Goal: Complete application form

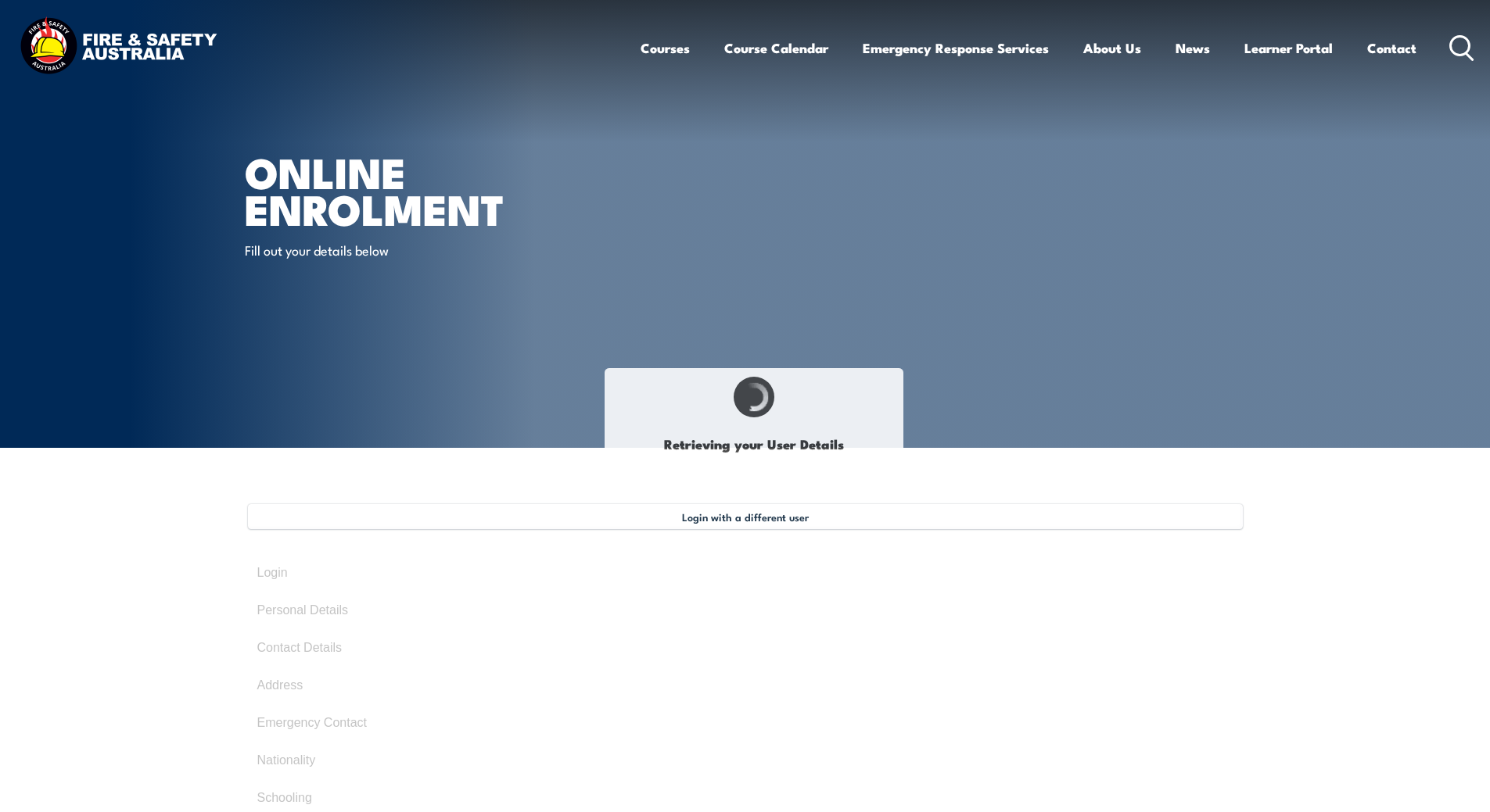
select select "Mr"
type input "[PERSON_NAME]"
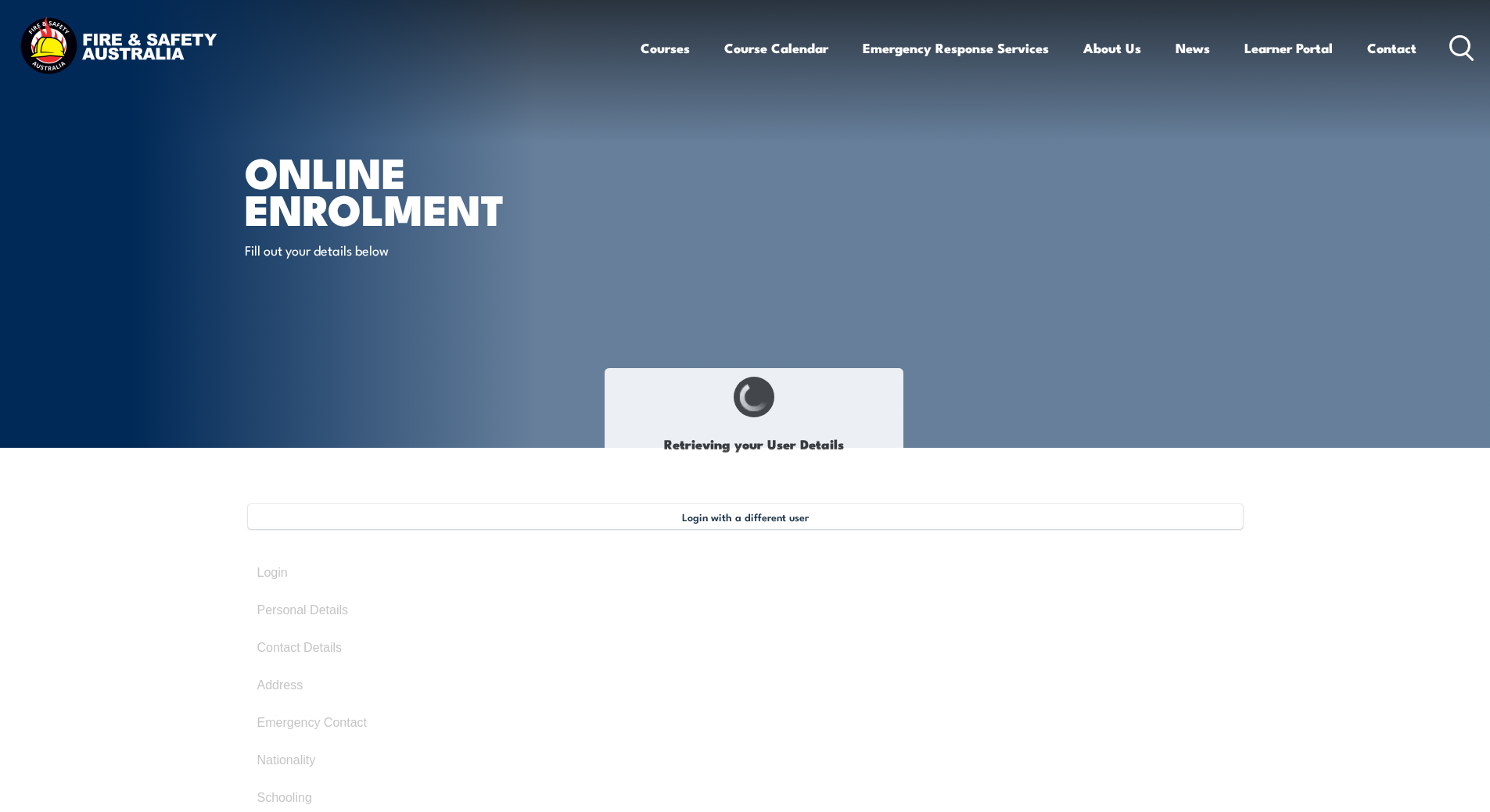
type input "[DATE]"
type input "JYNKFHQC53"
select select "M"
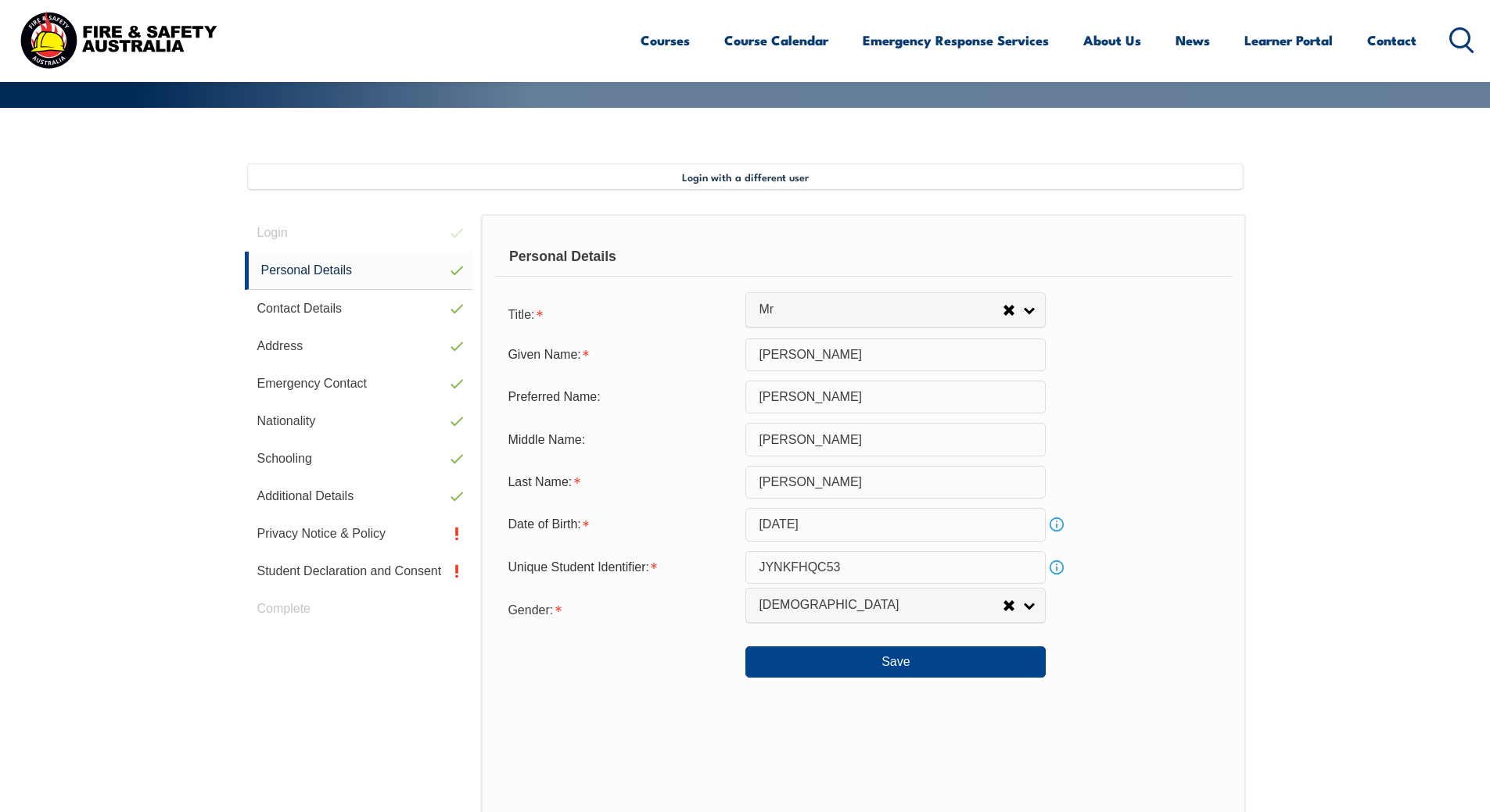
scroll to position [426, 0]
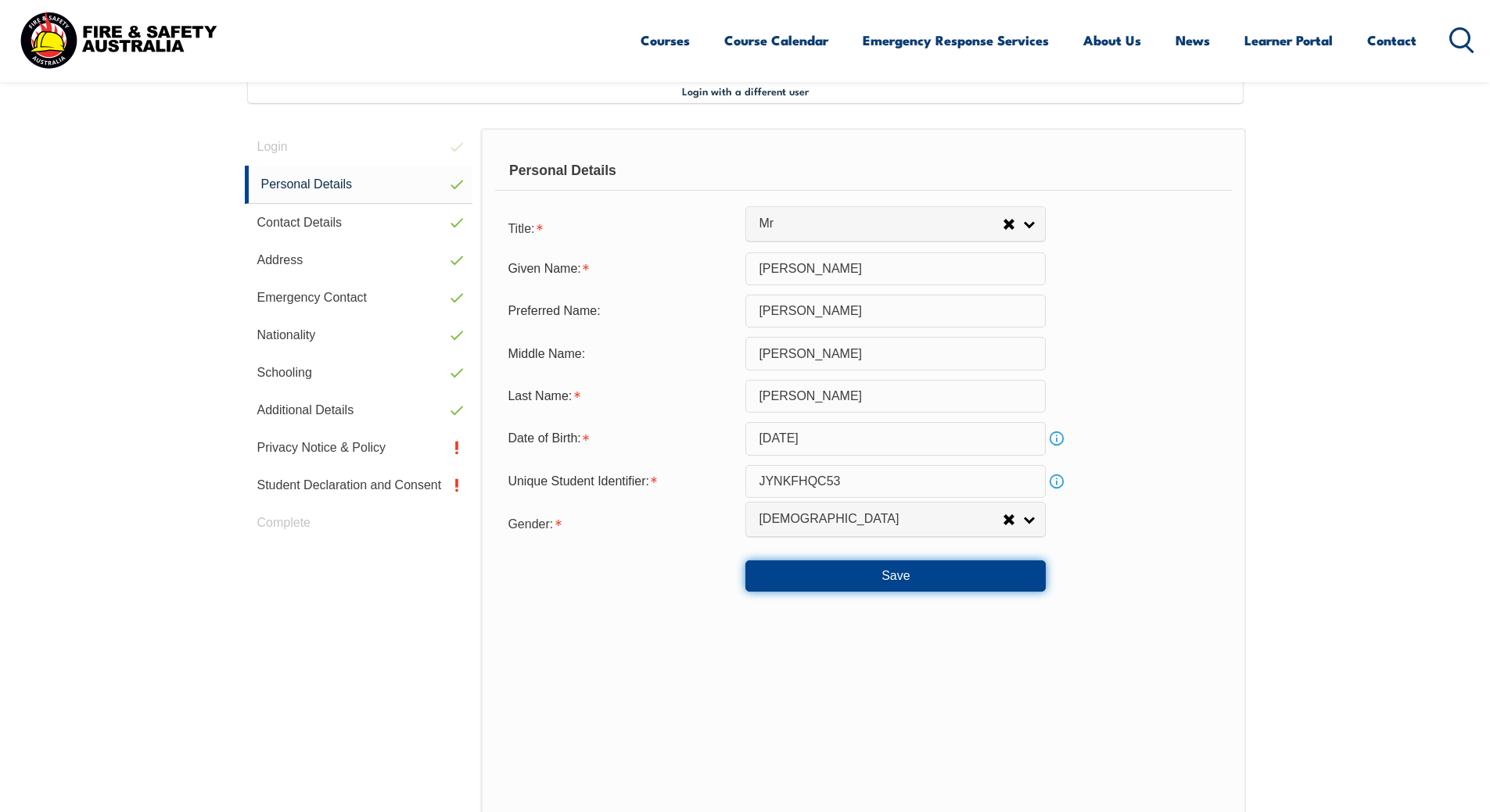
click at [880, 580] on button "Save" at bounding box center [895, 576] width 300 height 31
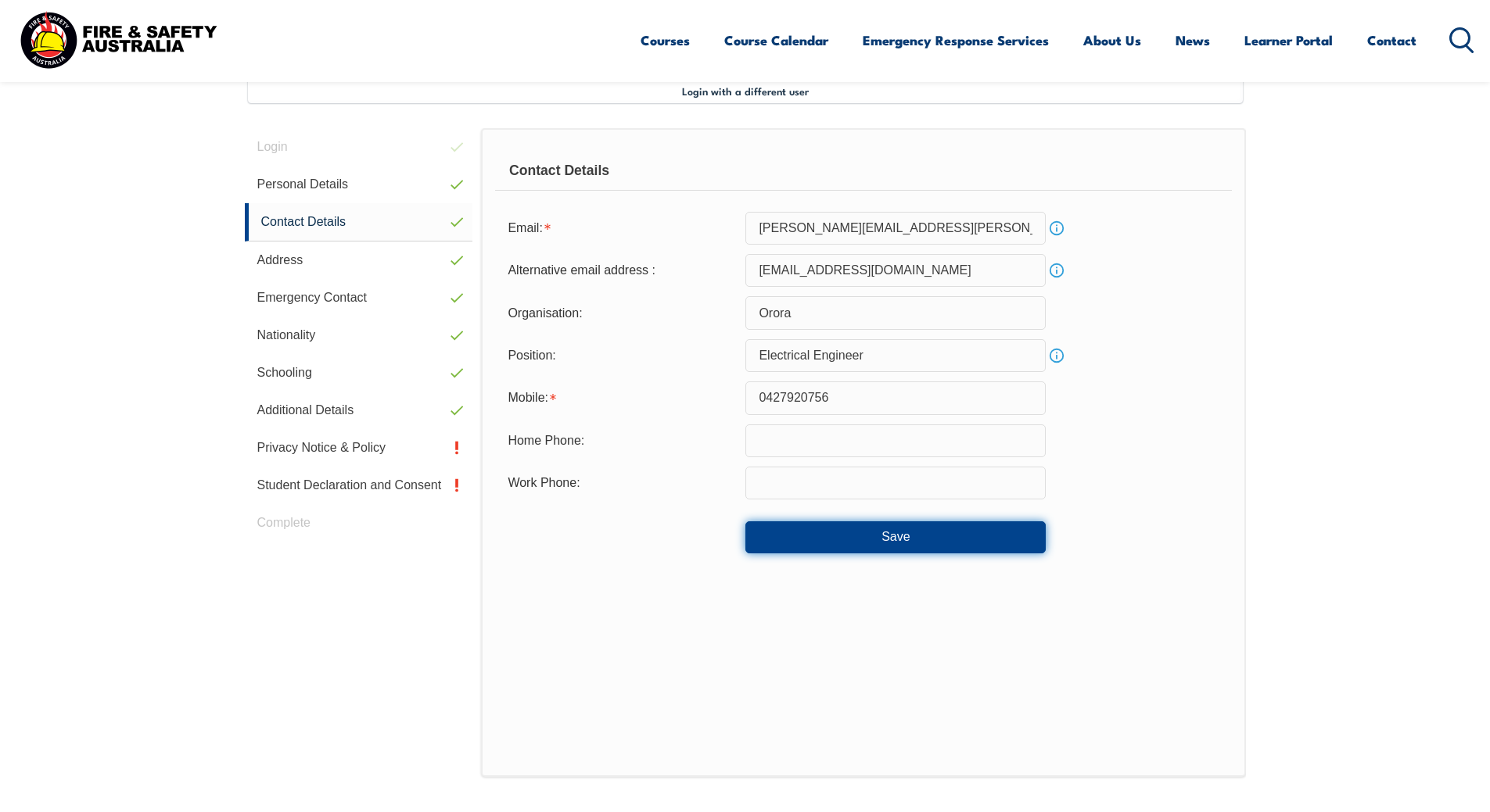
click at [892, 546] on button "Save" at bounding box center [895, 536] width 300 height 31
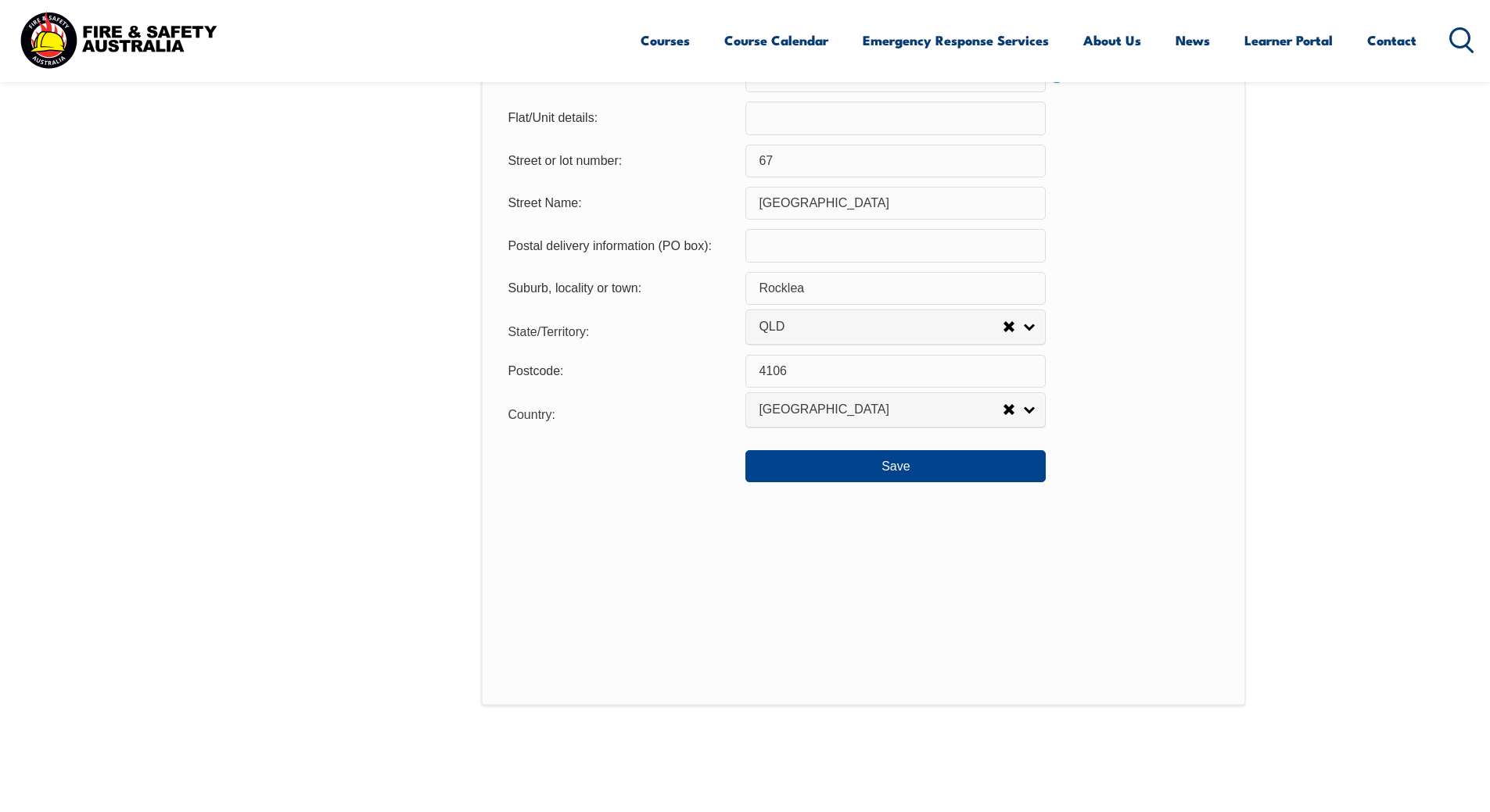
scroll to position [1099, 0]
click at [880, 460] on button "Save" at bounding box center [895, 463] width 300 height 31
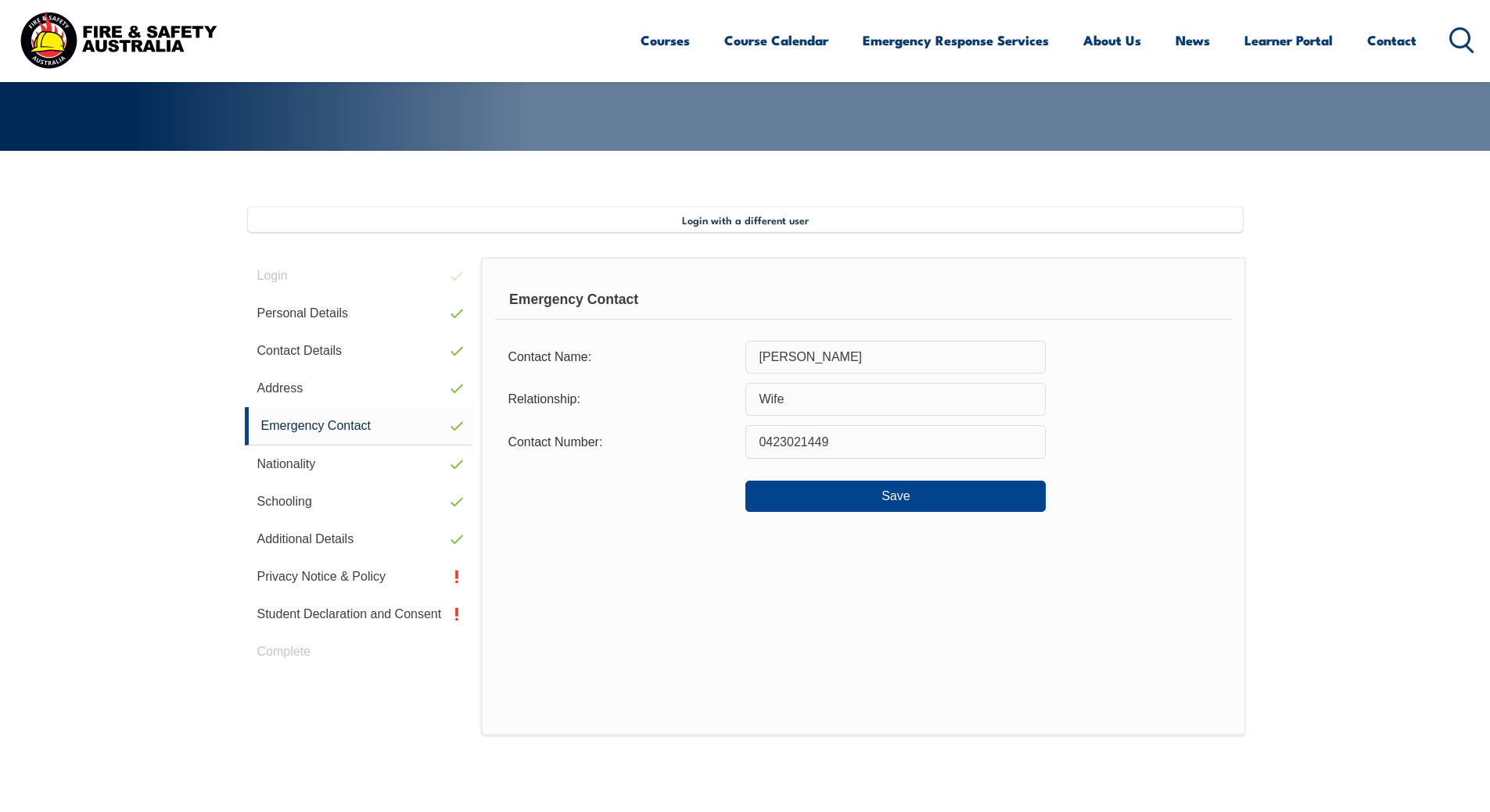
scroll to position [291, 0]
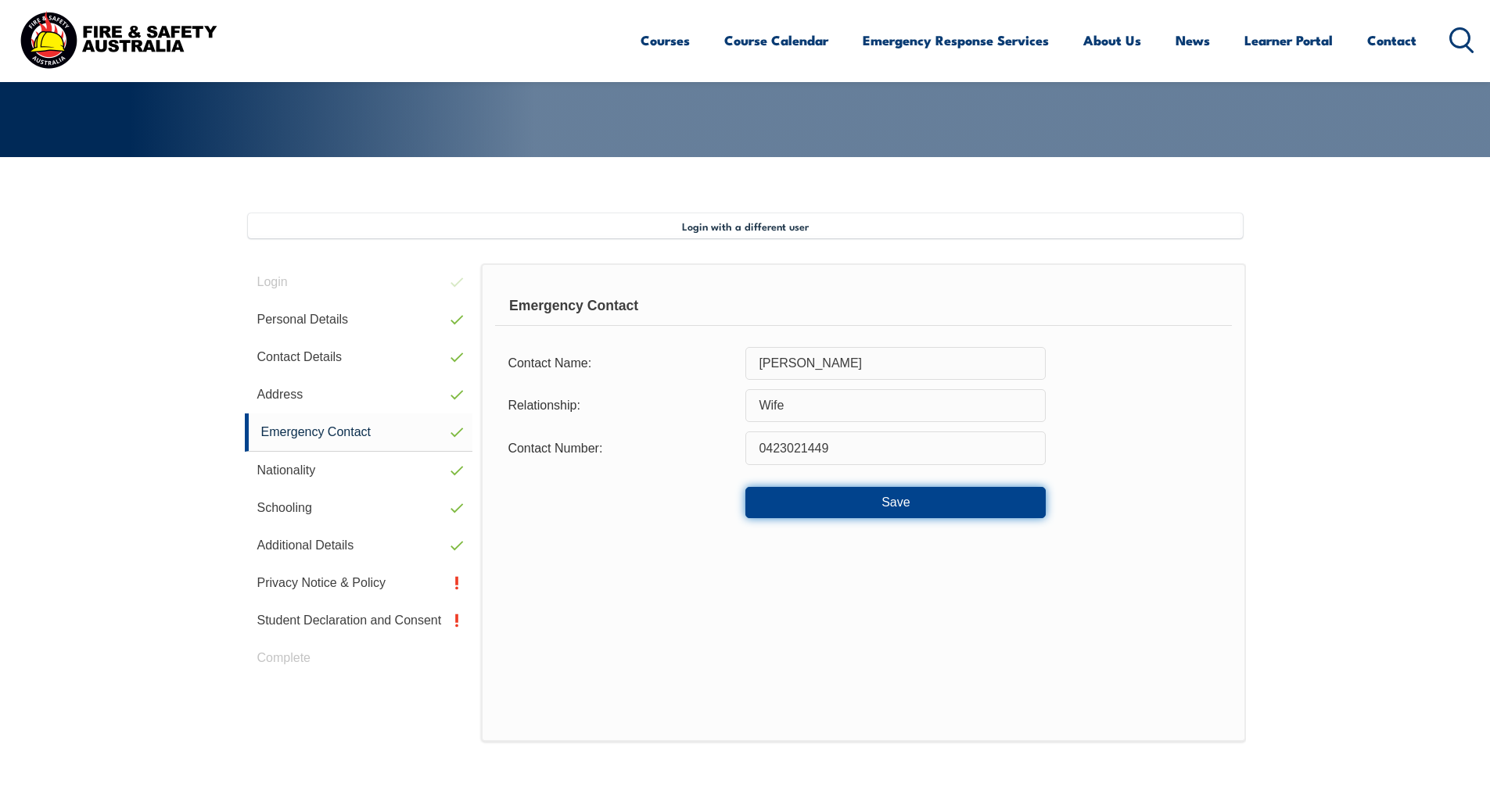
click at [857, 508] on button "Save" at bounding box center [895, 502] width 300 height 31
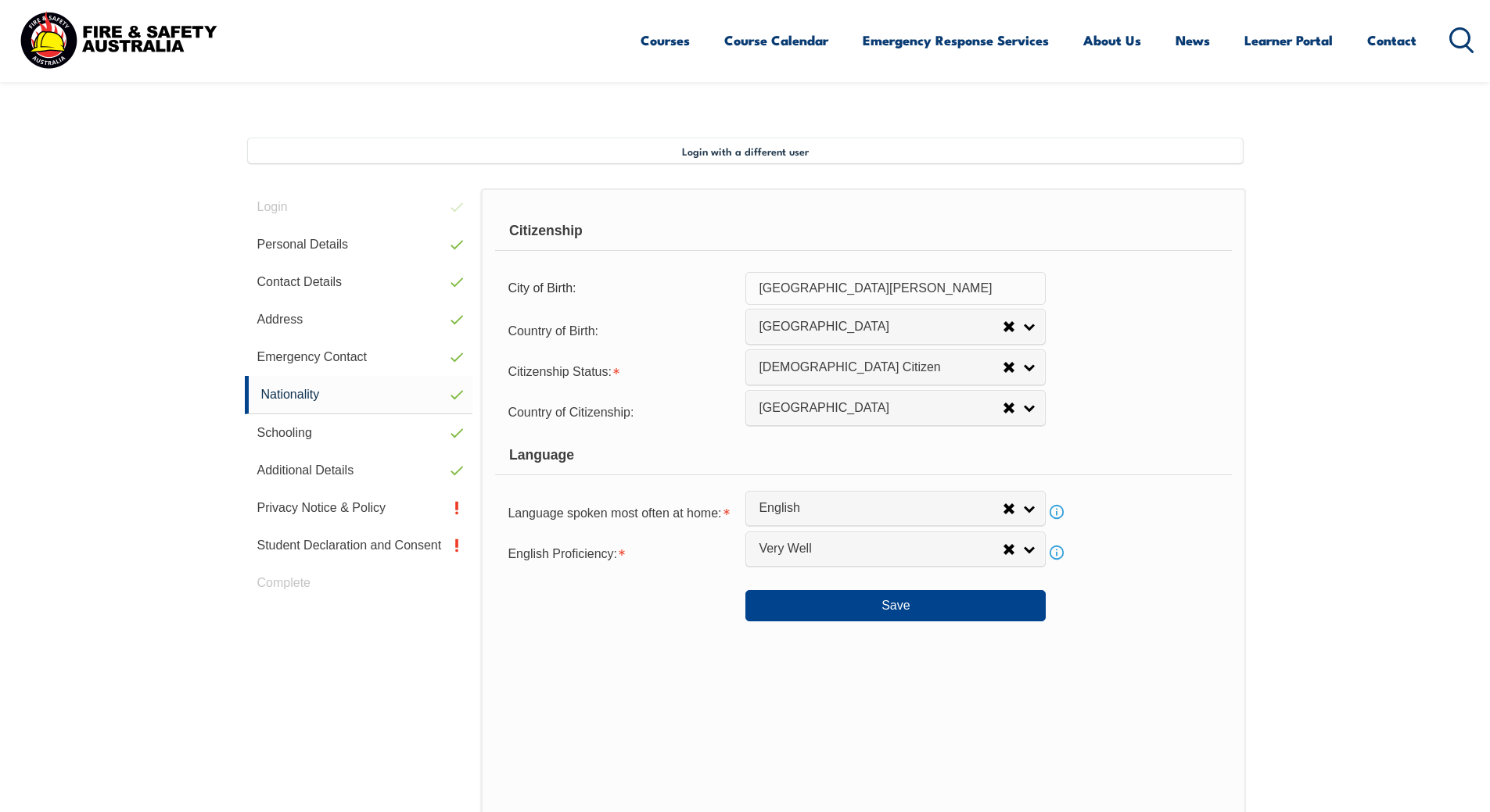
scroll to position [426, 0]
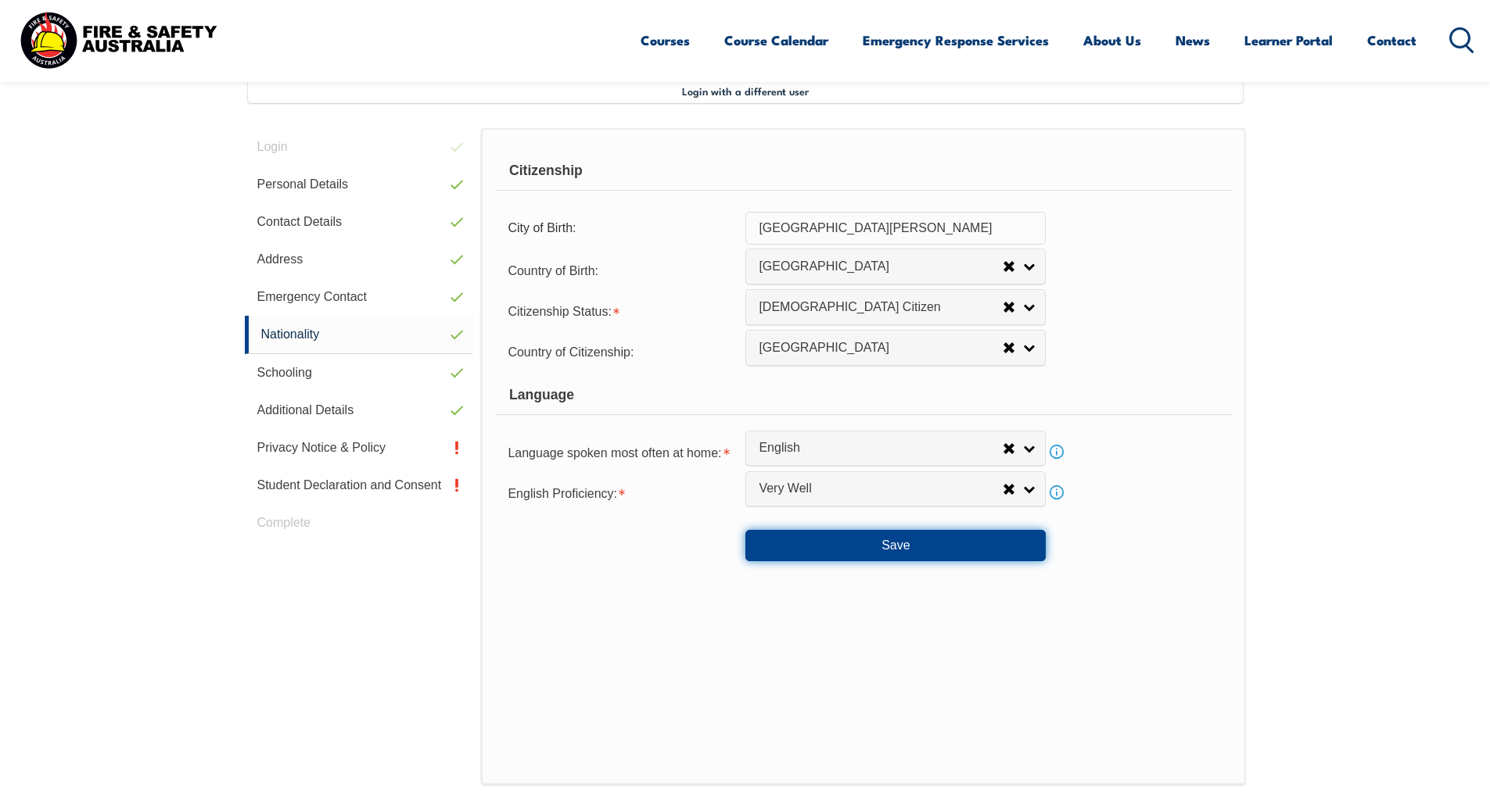
click at [871, 536] on button "Save" at bounding box center [895, 545] width 300 height 31
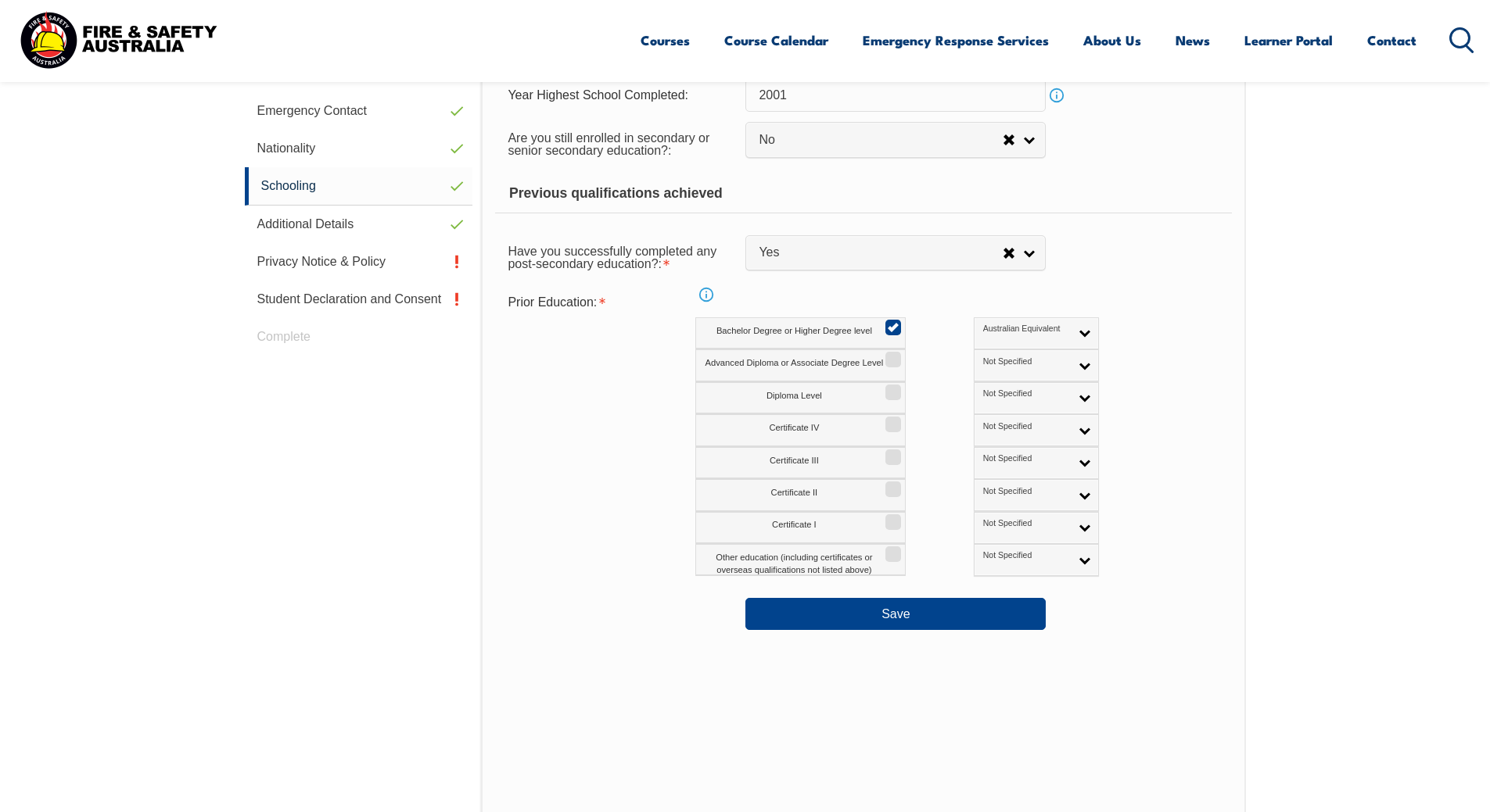
scroll to position [613, 0]
click at [900, 606] on button "Save" at bounding box center [895, 611] width 300 height 31
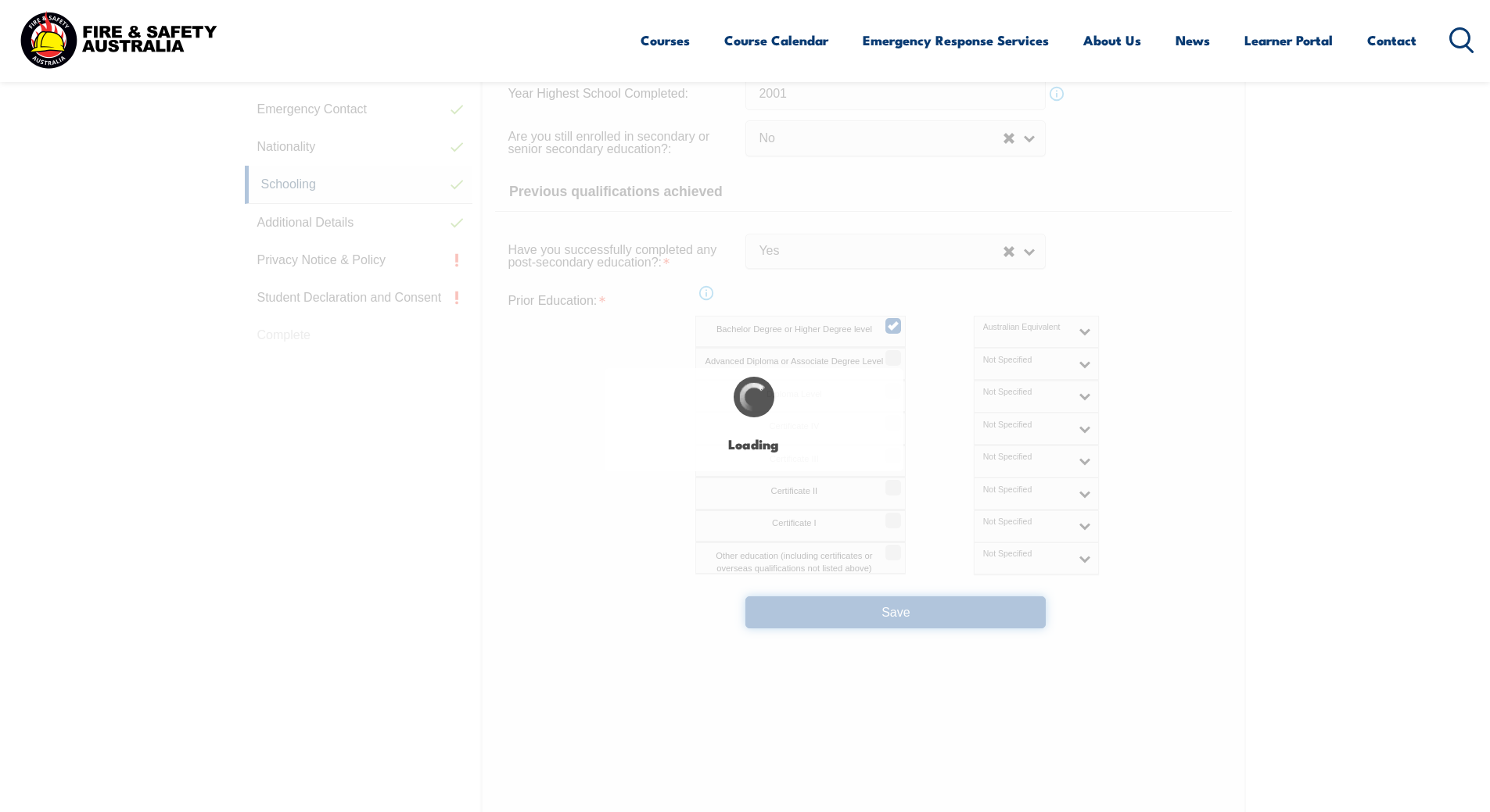
select select "false"
select select "true"
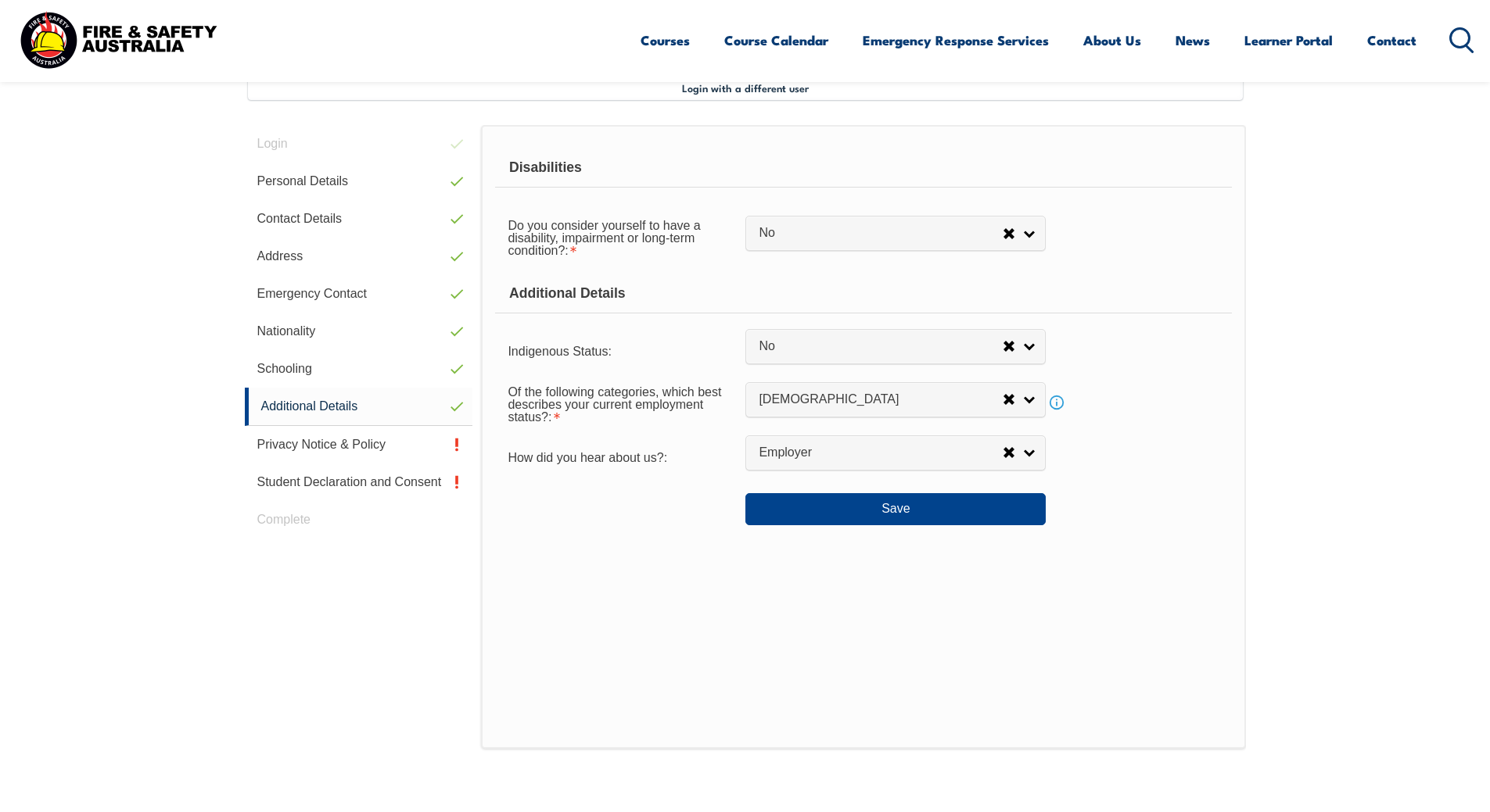
scroll to position [426, 0]
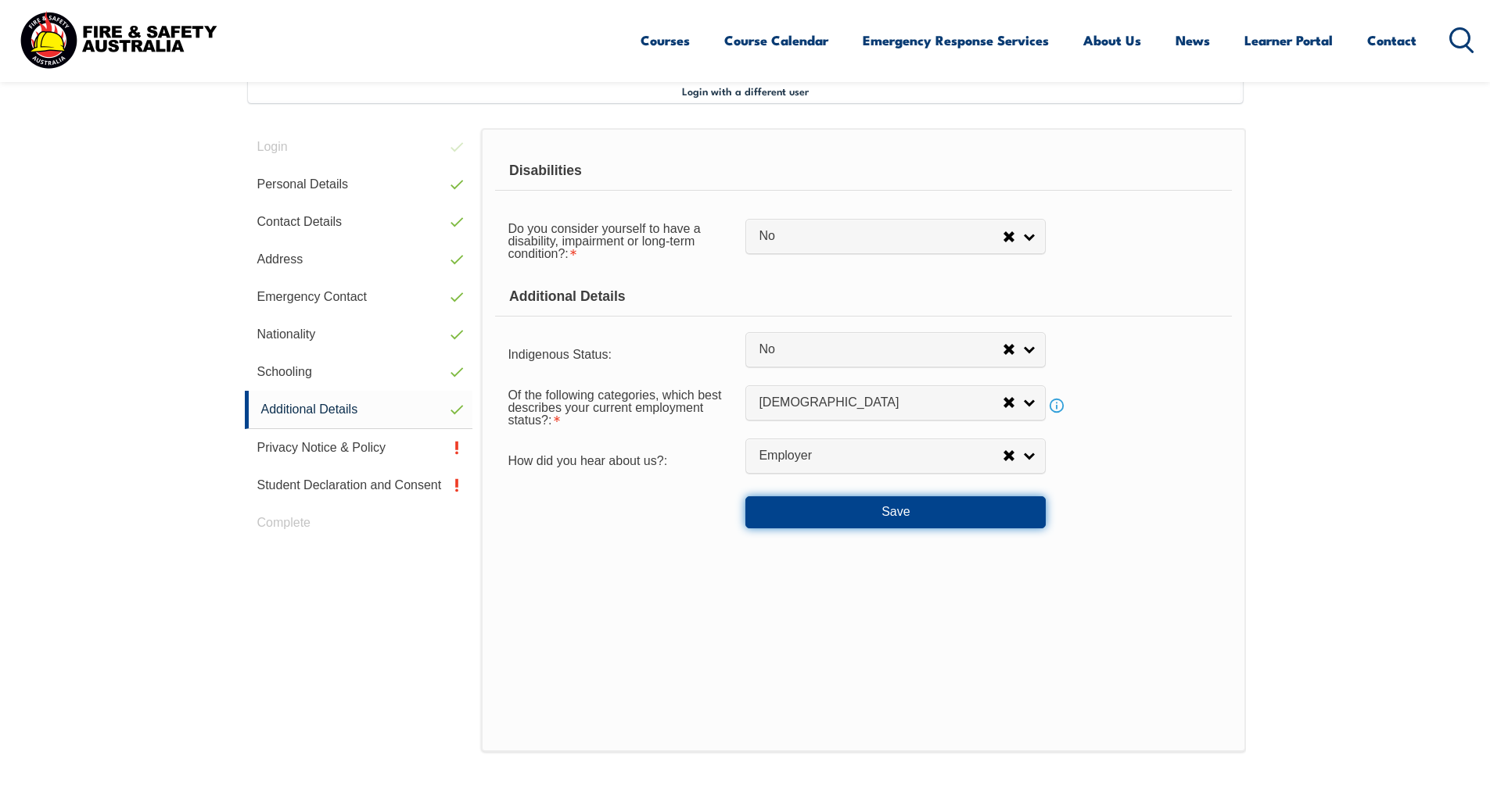
click at [911, 515] on button "Save" at bounding box center [895, 511] width 300 height 31
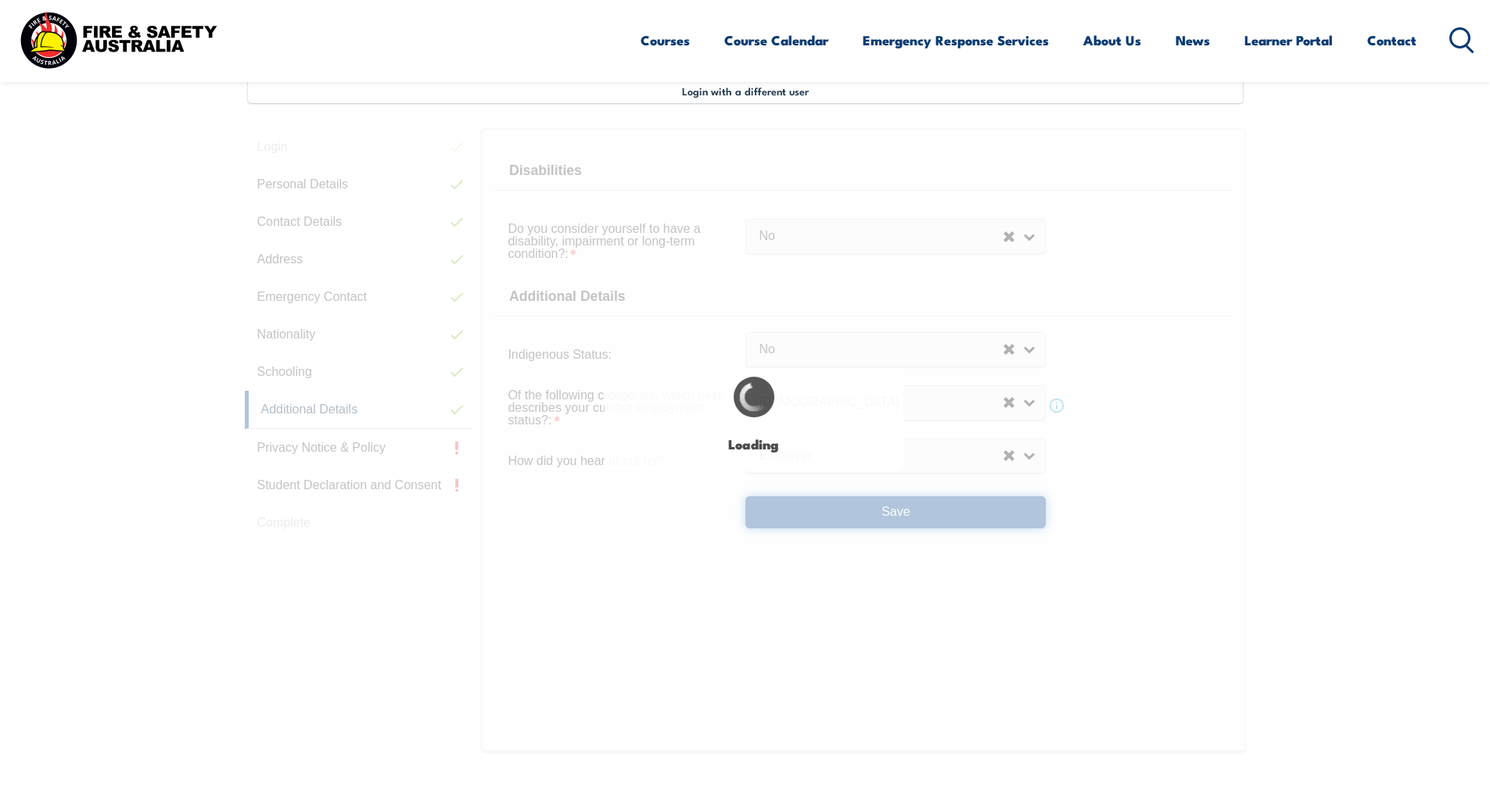
select select "false"
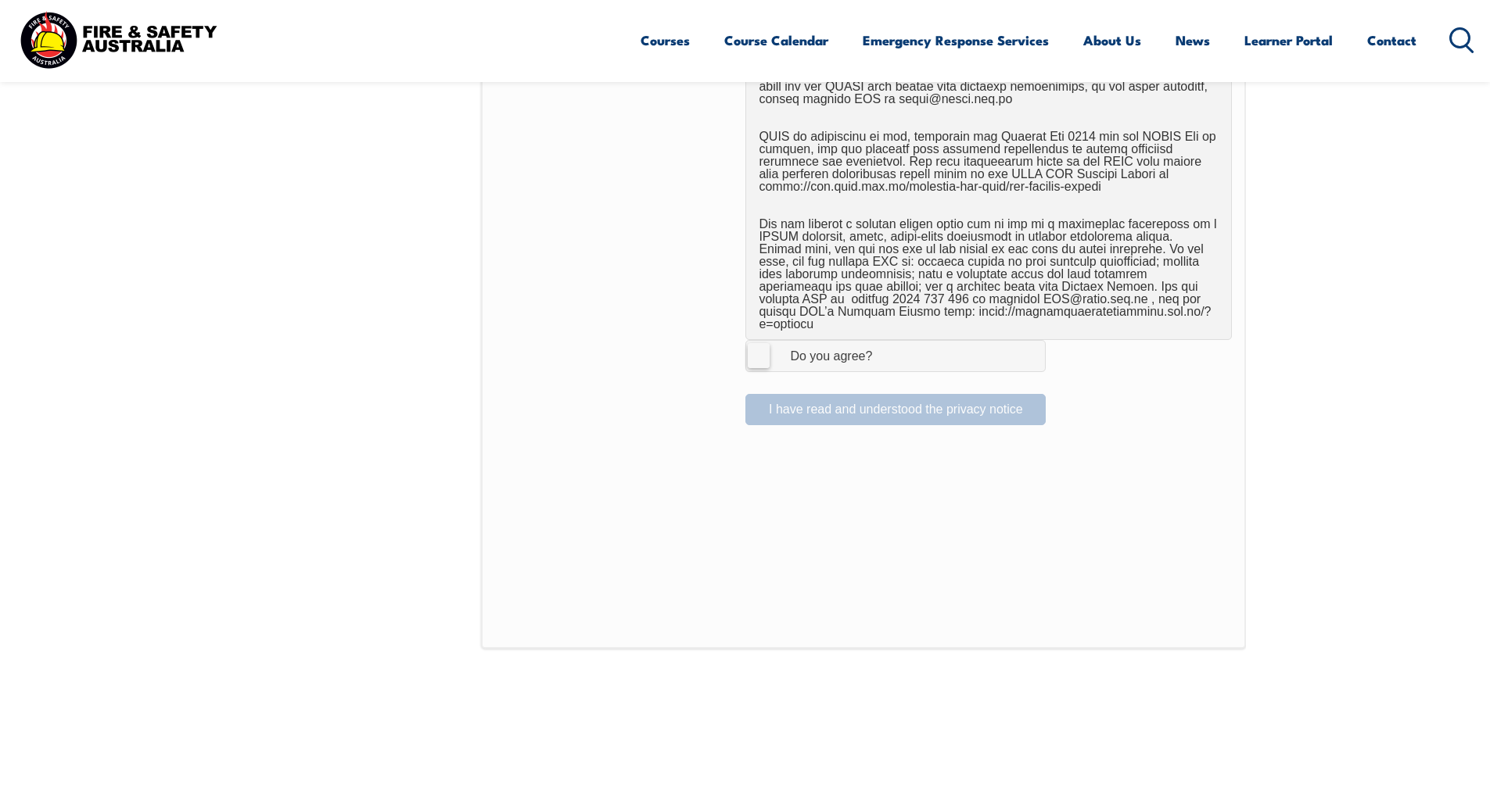
scroll to position [982, 0]
click at [756, 341] on label "I Agree Do you agree?" at bounding box center [895, 354] width 300 height 31
click at [884, 341] on input "I Agree Do you agree?" at bounding box center [898, 354] width 27 height 29
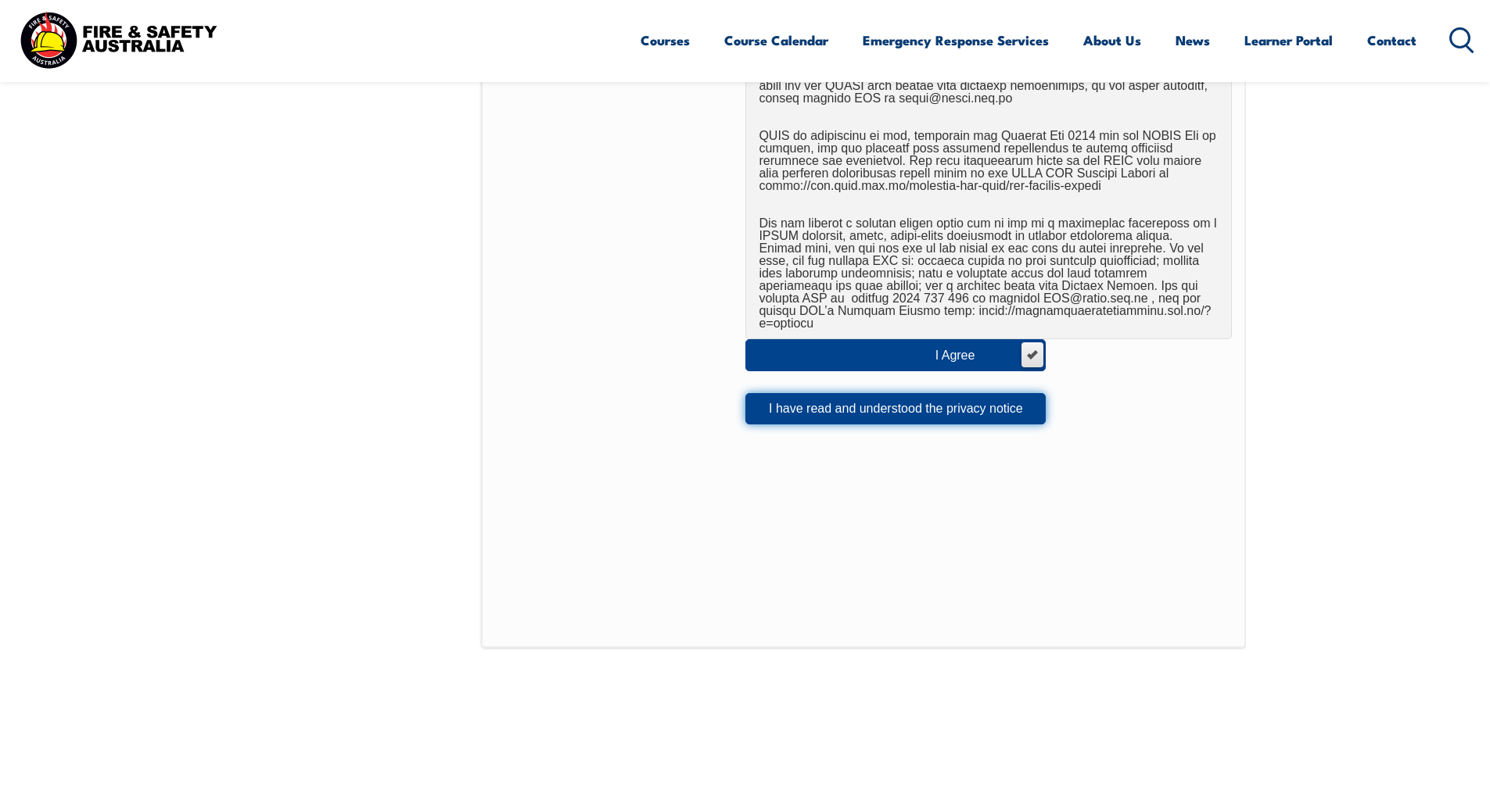
click at [834, 396] on button "I have read and understood the privacy notice" at bounding box center [895, 408] width 300 height 31
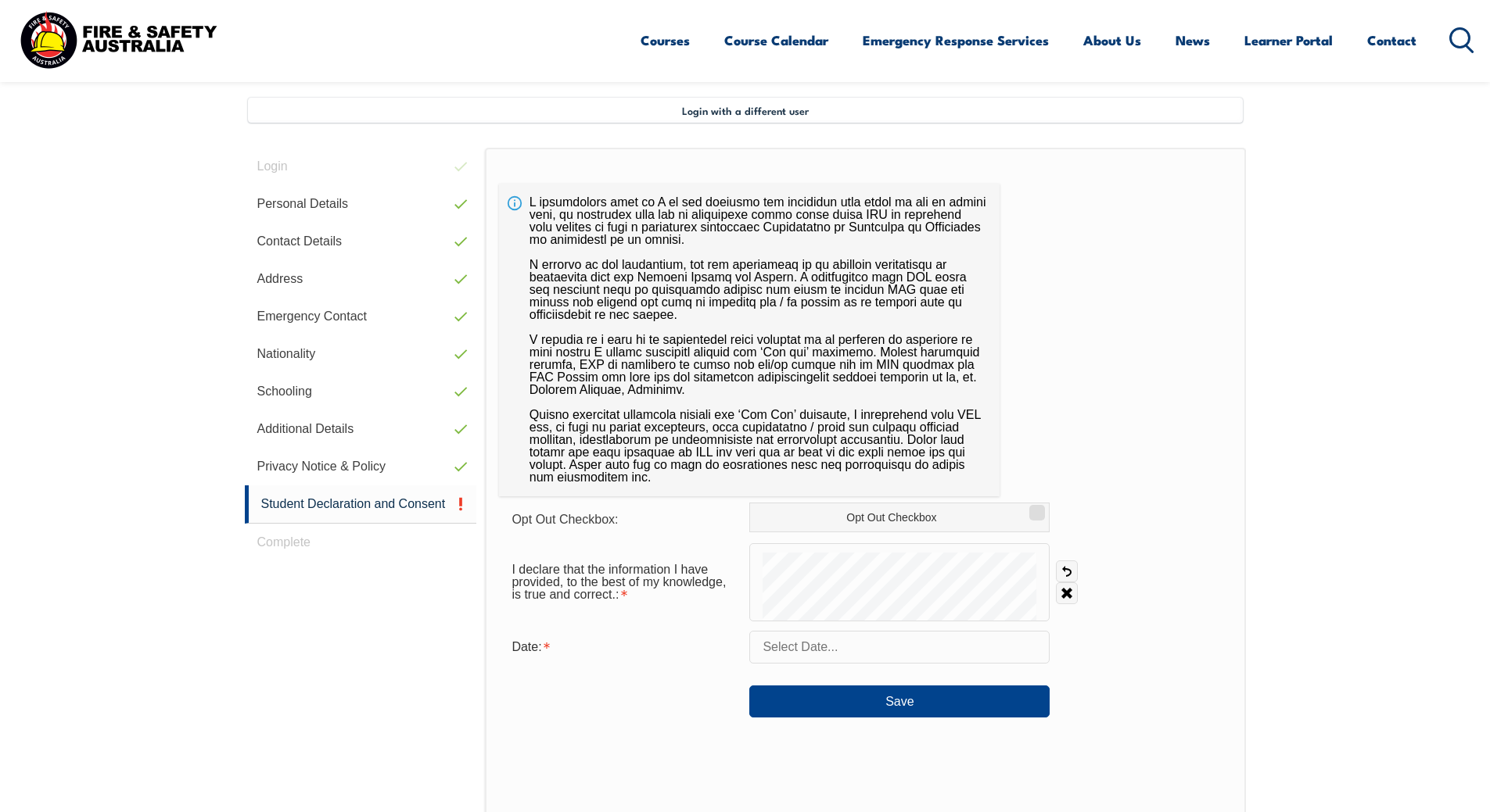
scroll to position [414, 0]
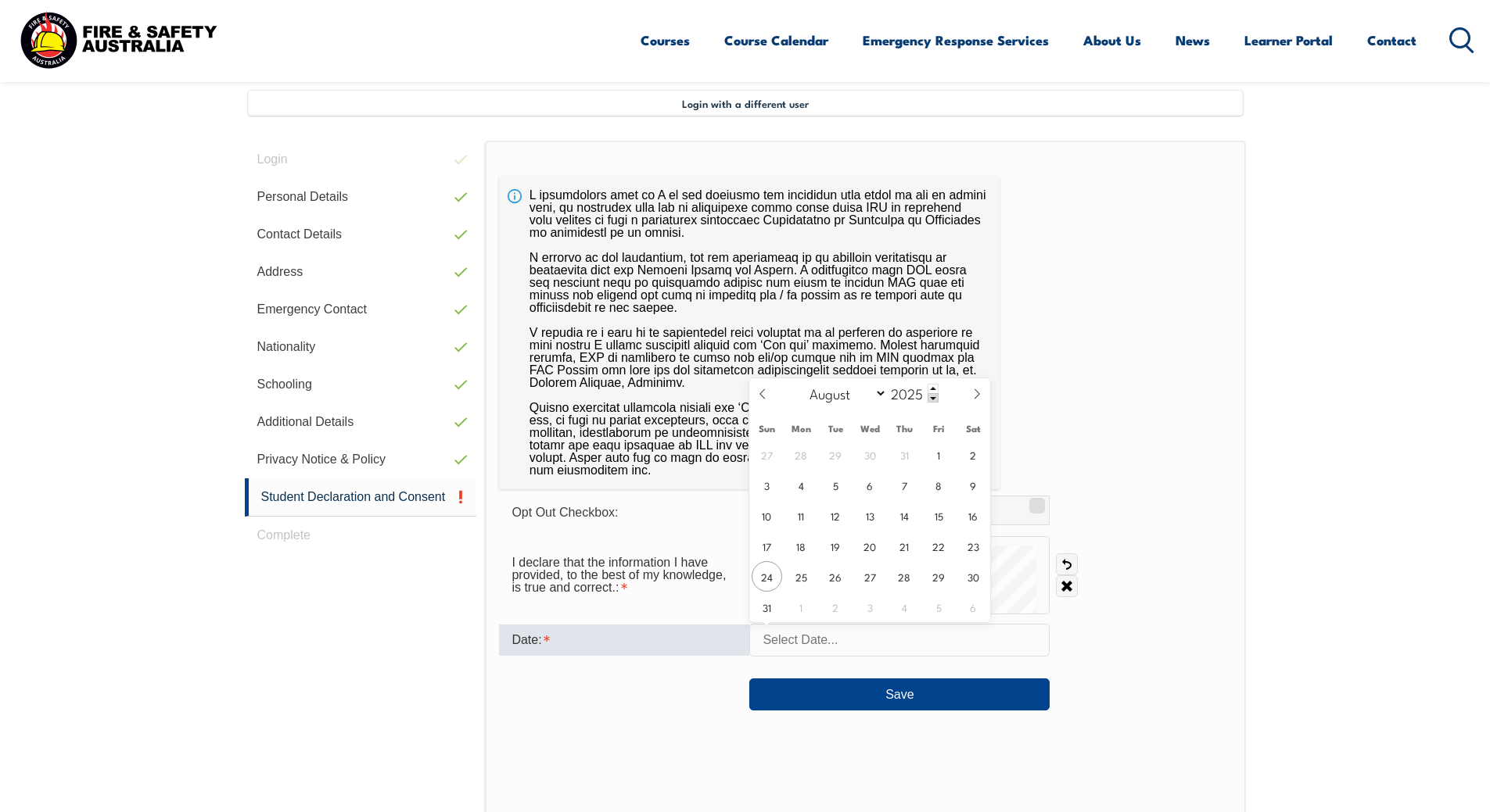
click at [824, 653] on input "text" at bounding box center [900, 640] width 300 height 33
click at [771, 575] on span "24" at bounding box center [766, 576] width 30 height 30
type input "August 24, 2025"
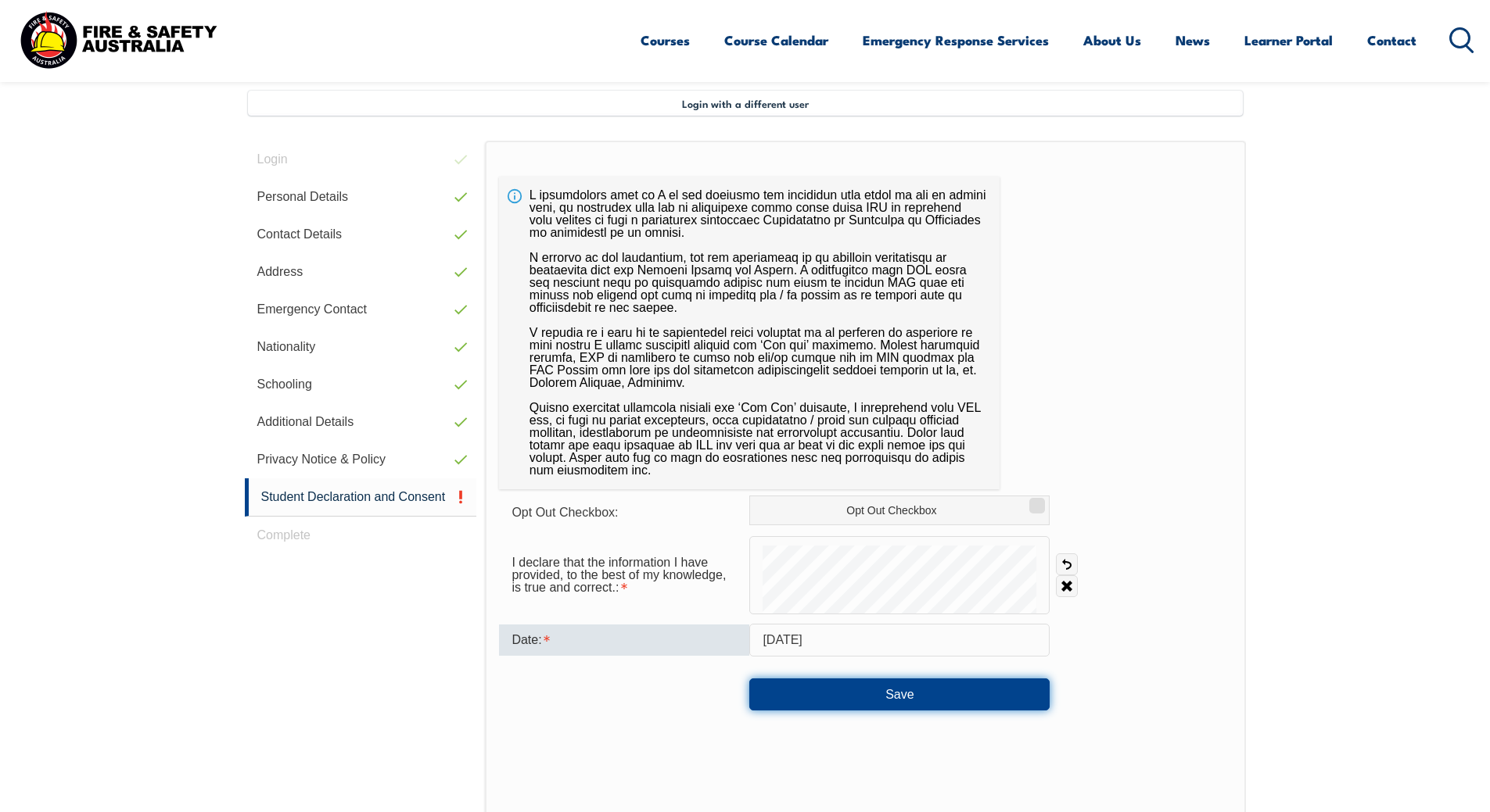
click at [900, 691] on button "Save" at bounding box center [900, 694] width 300 height 31
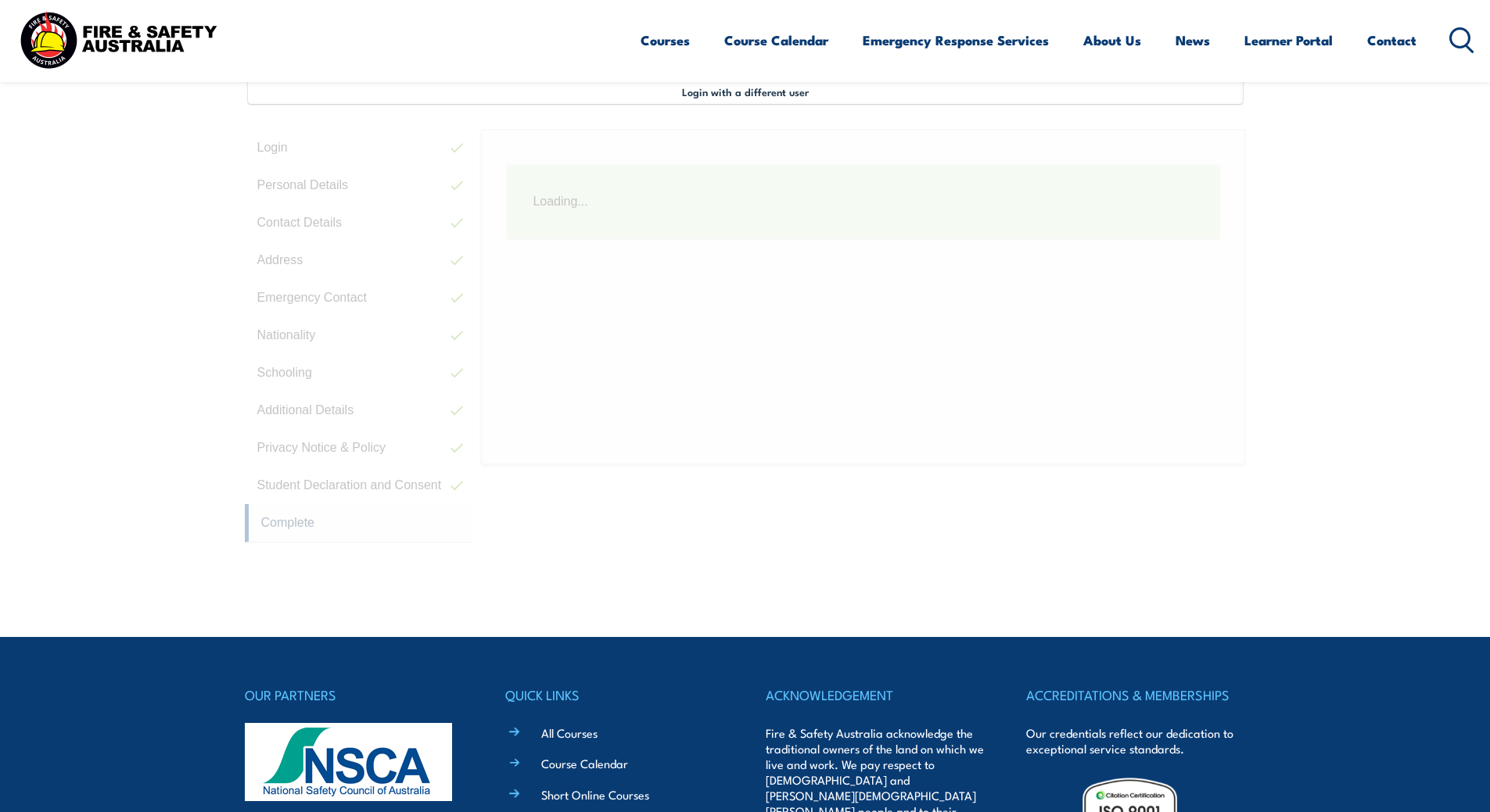
scroll to position [426, 0]
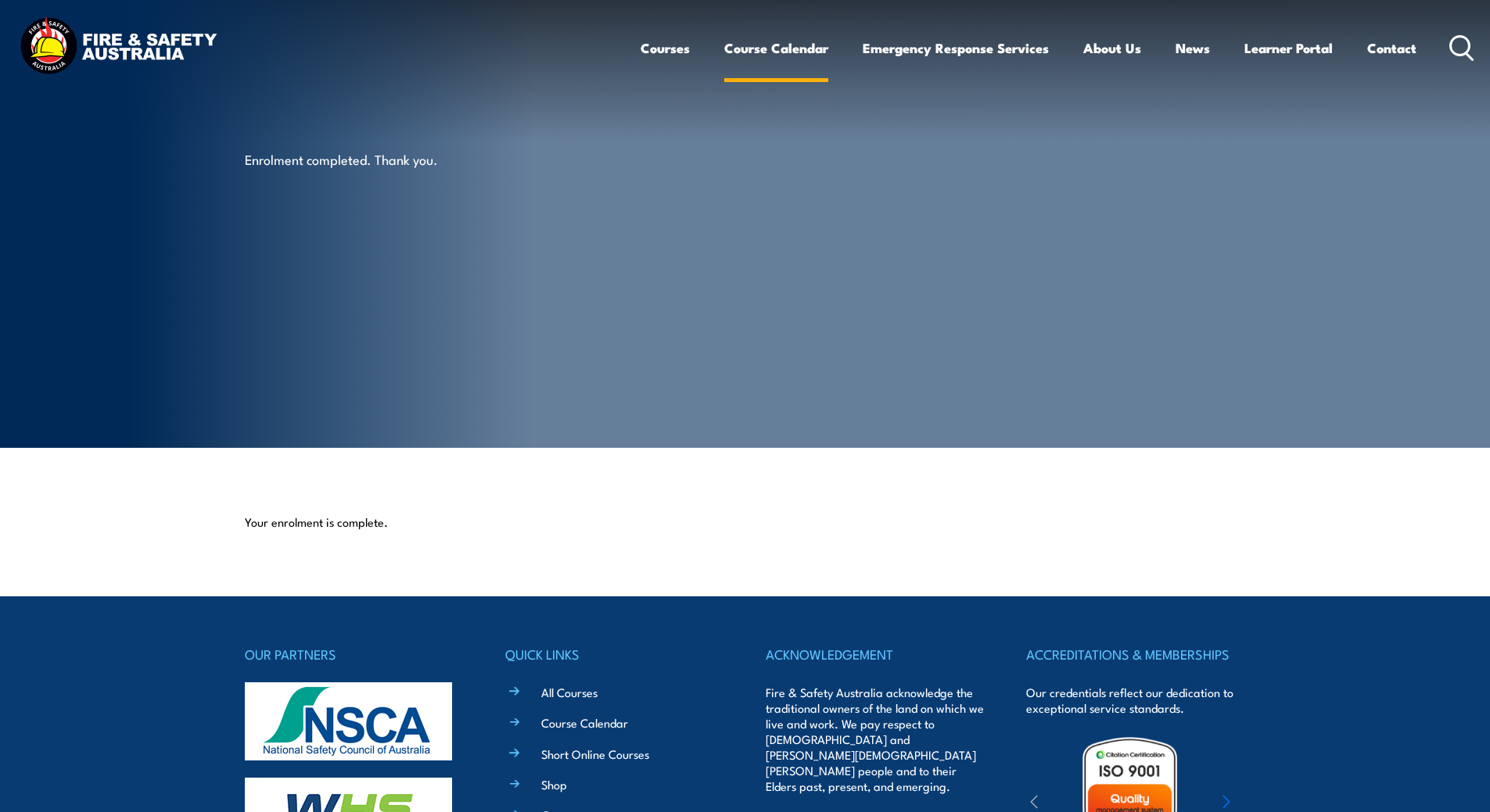
click at [807, 46] on link "Course Calendar" at bounding box center [776, 48] width 104 height 42
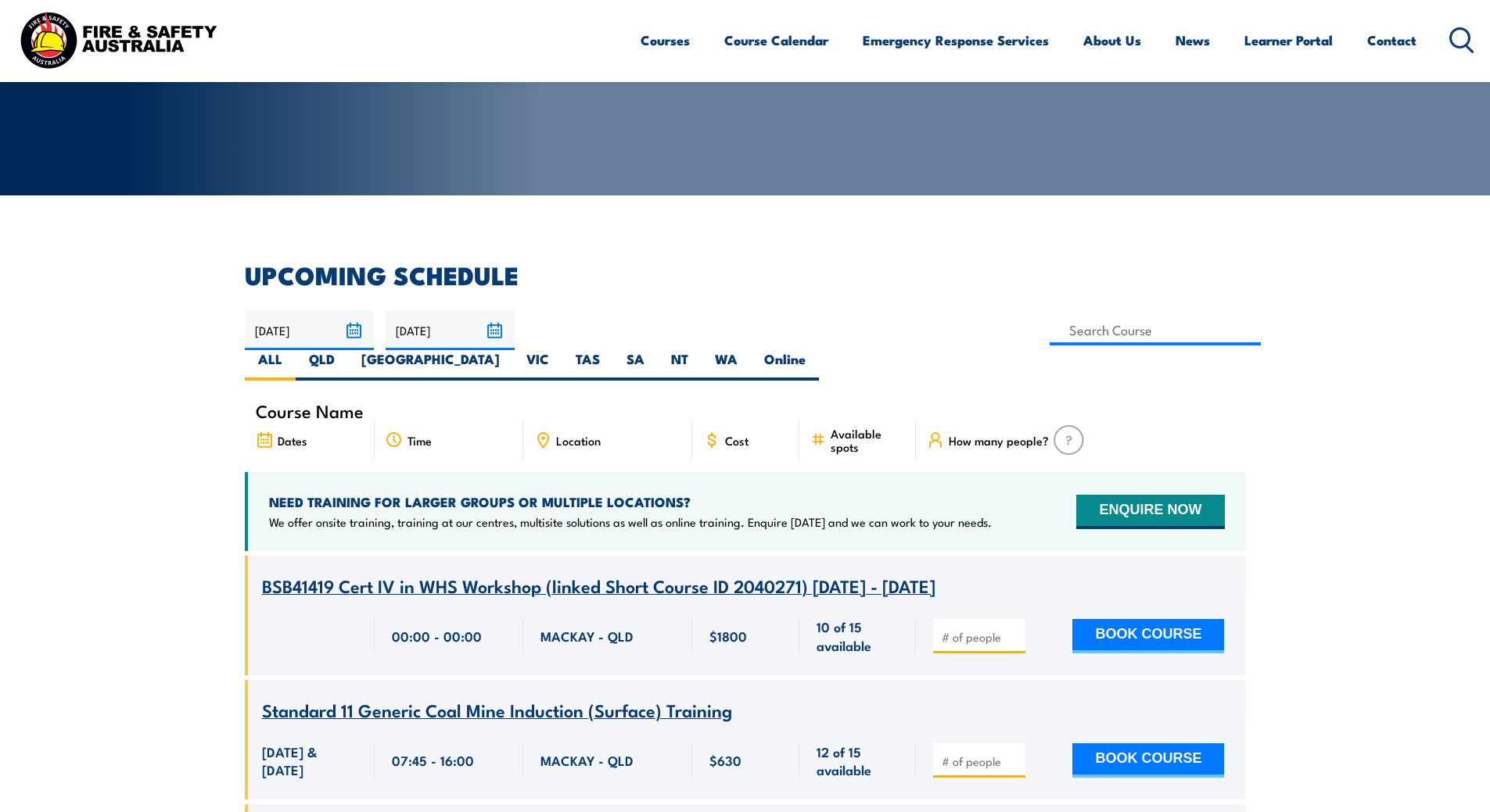
scroll to position [255, 0]
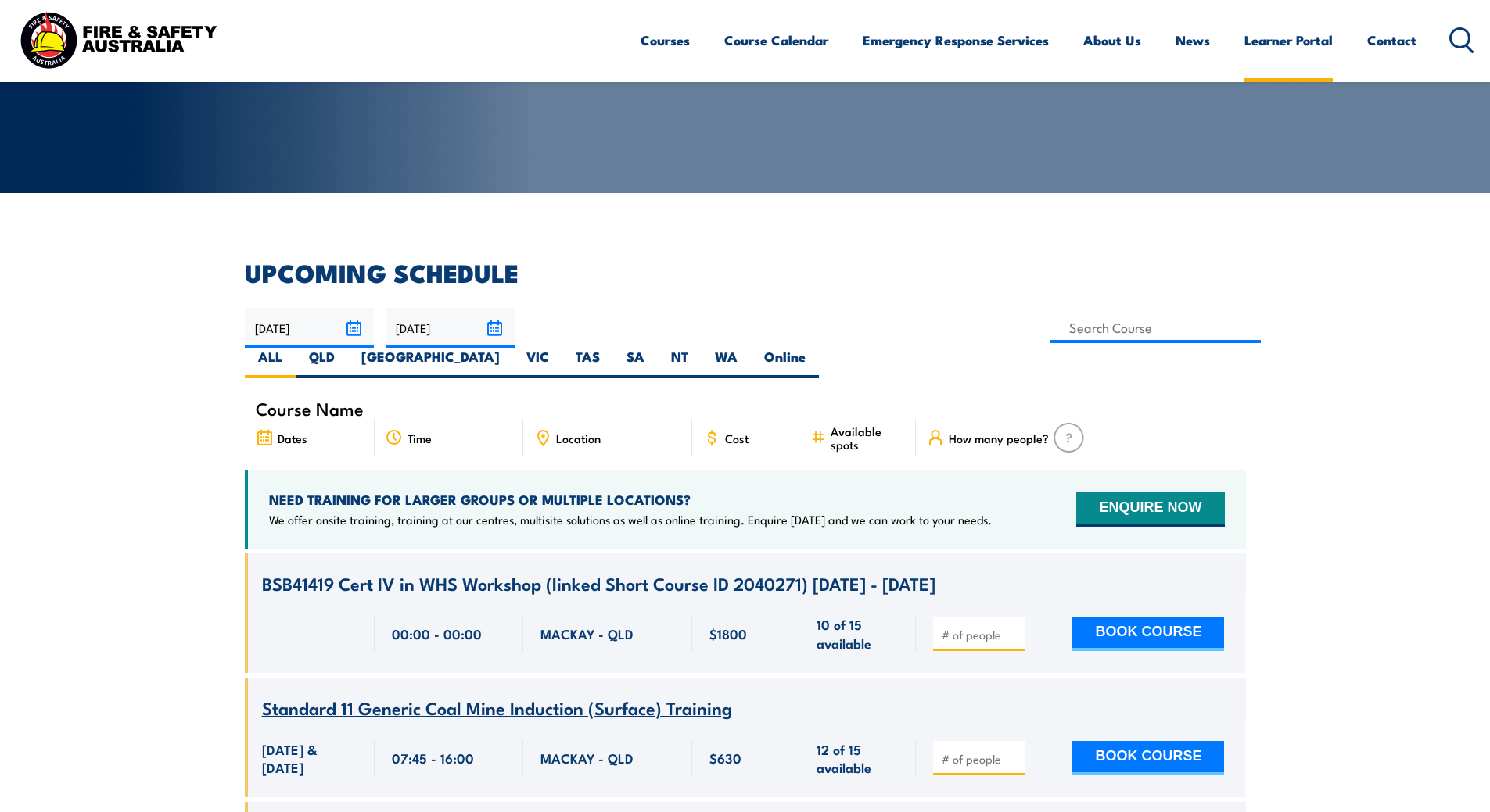
click at [1304, 45] on link "Learner Portal" at bounding box center [1288, 40] width 89 height 42
